Goal: Transaction & Acquisition: Book appointment/travel/reservation

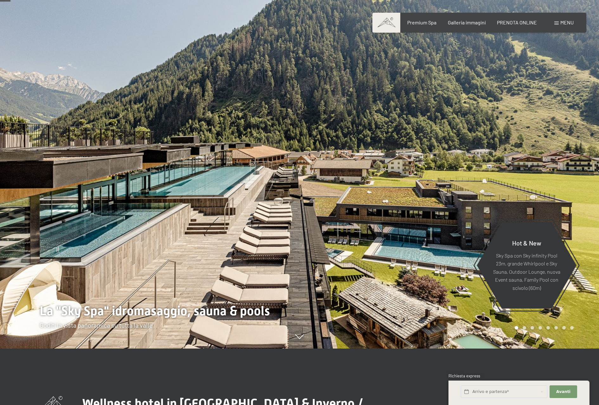
scroll to position [63, 0]
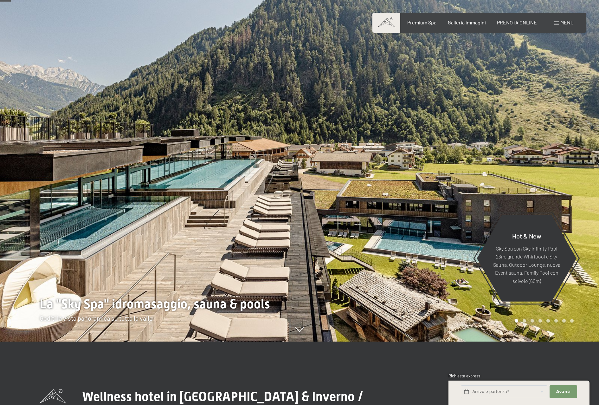
click at [370, 177] on div at bounding box center [448, 139] width 299 height 405
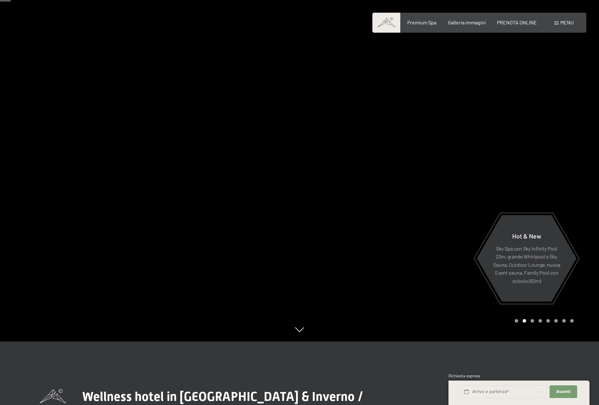
click at [392, 175] on div at bounding box center [448, 139] width 299 height 405
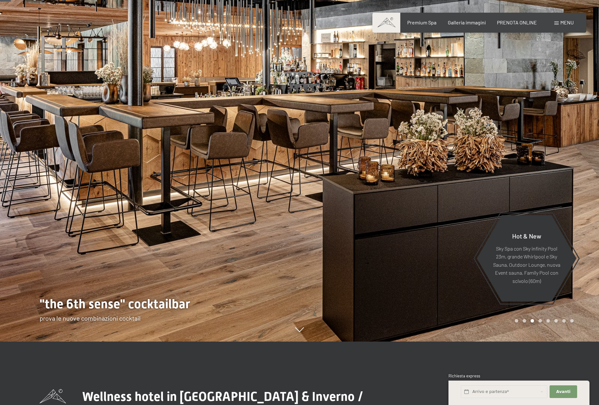
click at [392, 174] on div at bounding box center [448, 139] width 299 height 405
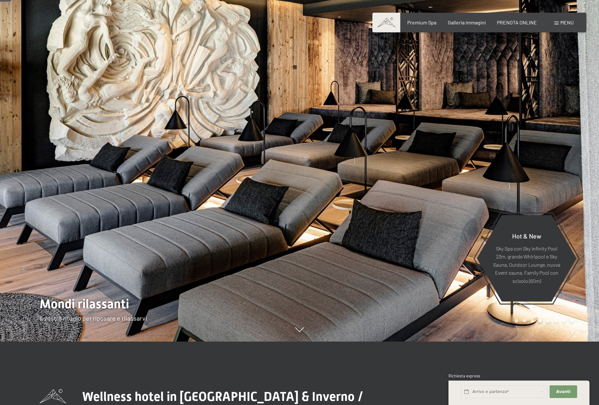
click at [555, 184] on div at bounding box center [448, 139] width 299 height 405
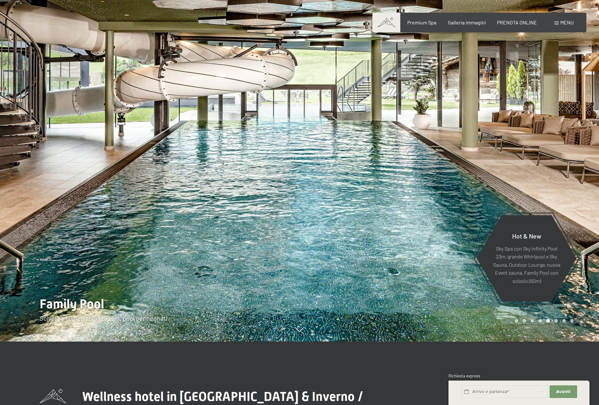
click at [566, 165] on div at bounding box center [448, 139] width 299 height 405
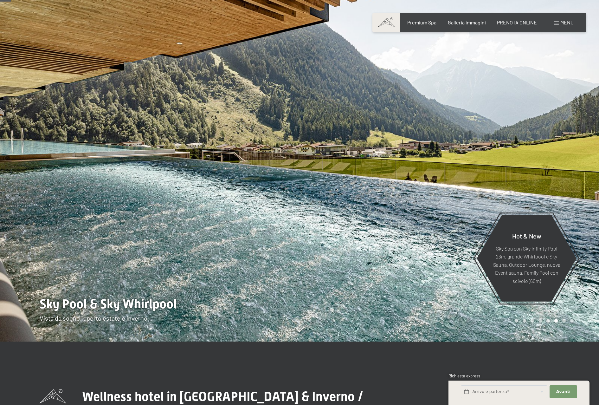
click at [566, 165] on div at bounding box center [448, 139] width 299 height 405
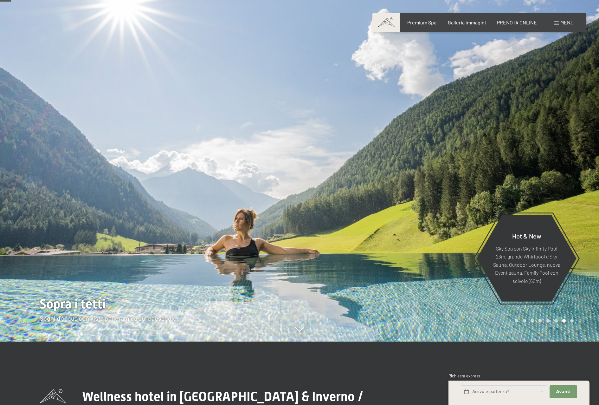
click at [566, 165] on div at bounding box center [448, 139] width 299 height 405
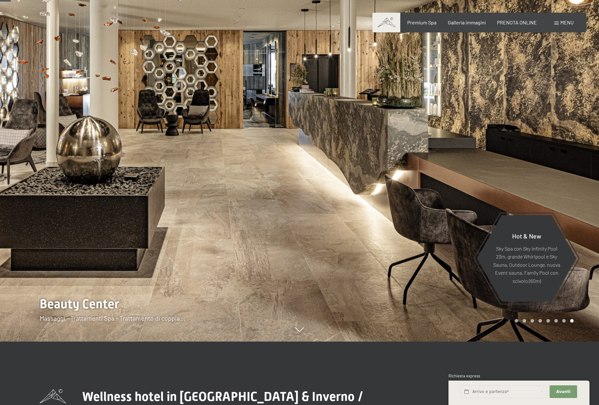
click at [566, 162] on div at bounding box center [448, 139] width 299 height 405
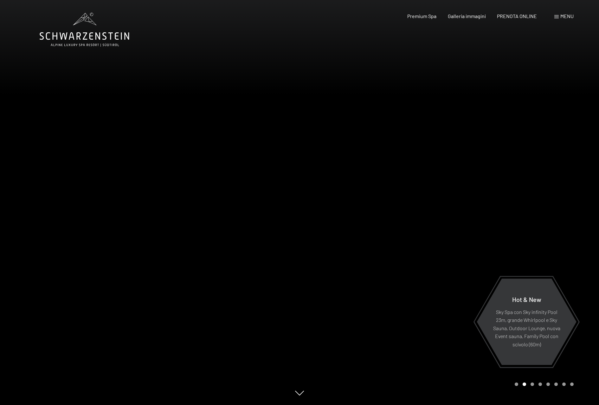
click at [573, 206] on div at bounding box center [448, 202] width 299 height 405
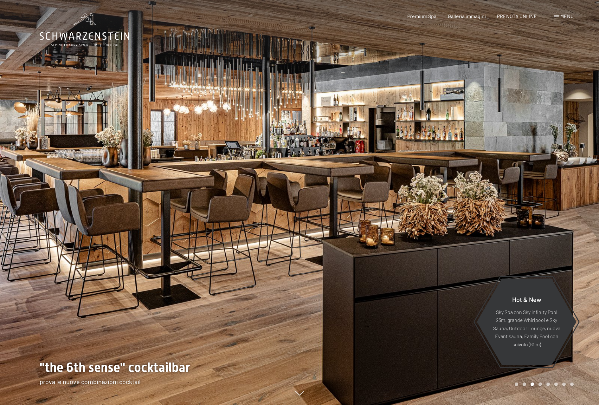
click at [573, 206] on div at bounding box center [448, 202] width 299 height 405
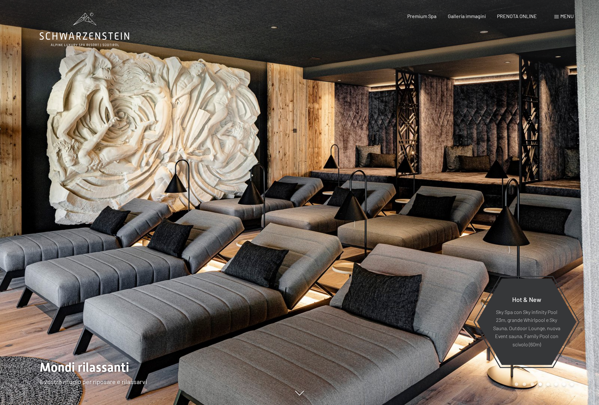
click at [573, 206] on div at bounding box center [448, 202] width 299 height 405
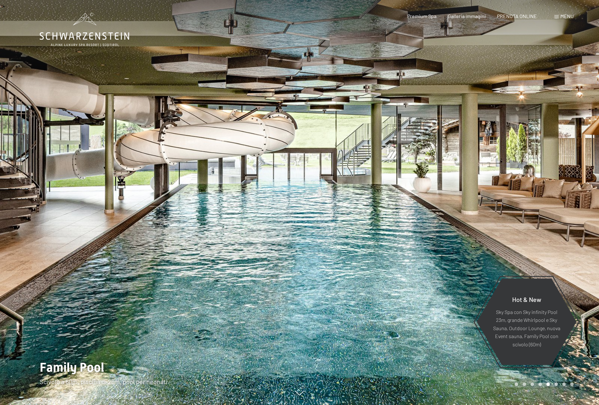
click at [569, 206] on div at bounding box center [448, 202] width 299 height 405
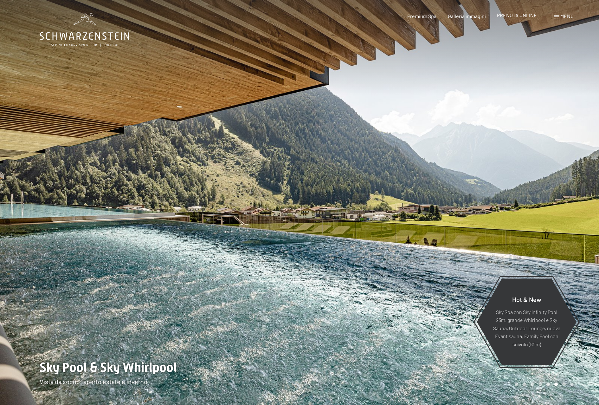
click at [512, 16] on span "PRENOTA ONLINE" at bounding box center [517, 15] width 40 height 6
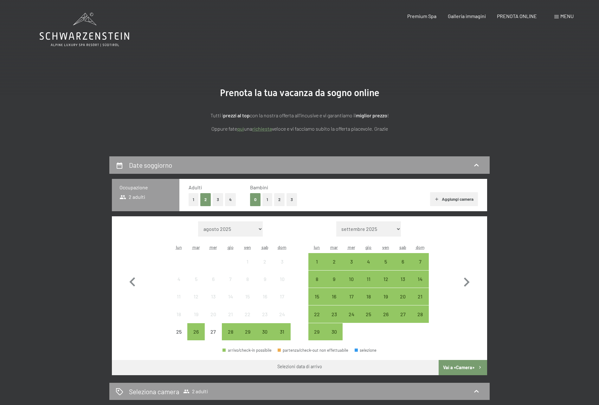
click at [196, 199] on button "1" at bounding box center [194, 199] width 10 height 13
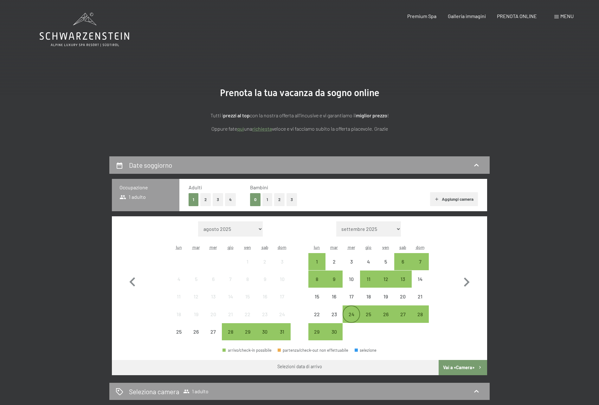
click at [352, 319] on div "24" at bounding box center [351, 319] width 16 height 16
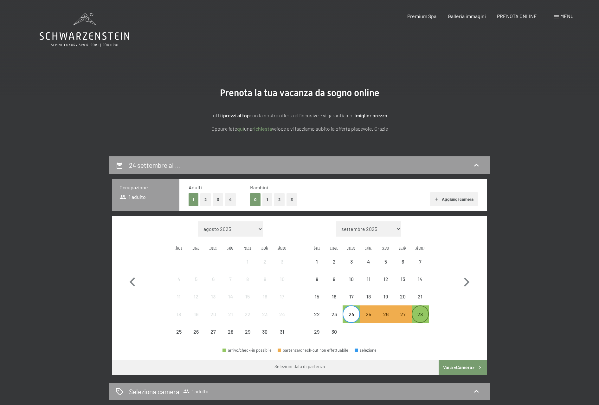
click at [423, 317] on div "28" at bounding box center [420, 319] width 16 height 16
